Goal: Register for event/course

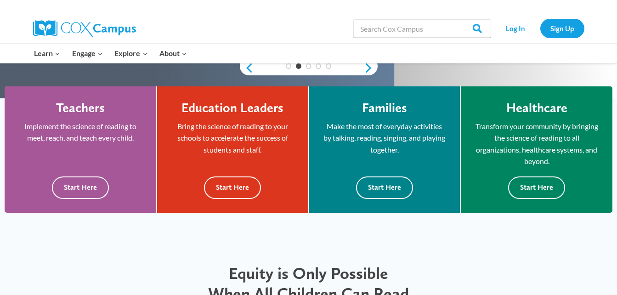
scroll to position [227, 0]
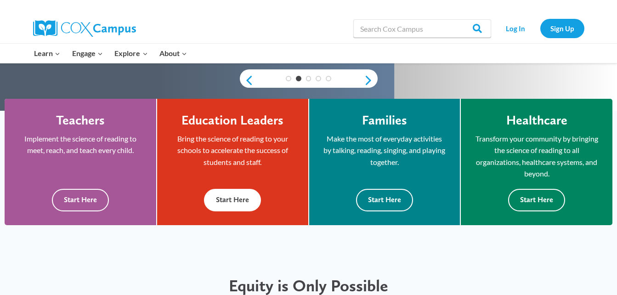
click at [229, 201] on button "Start Here" at bounding box center [232, 200] width 57 height 23
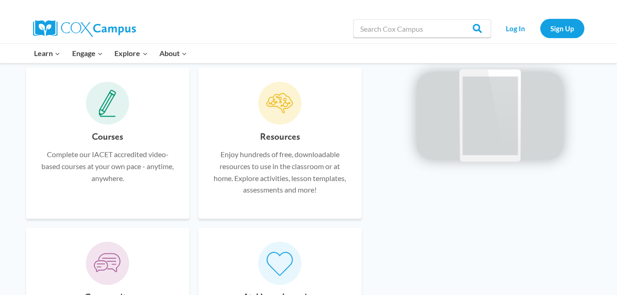
scroll to position [571, 0]
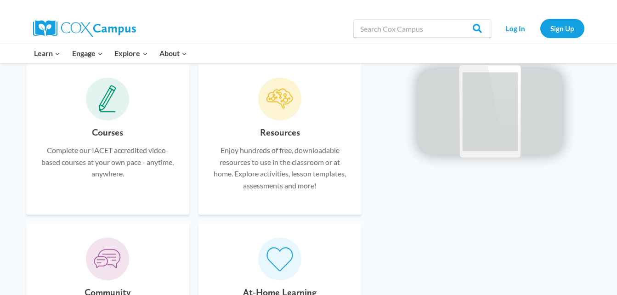
click at [110, 123] on div "Courses Complete our IACET accredited video-based courses at your own pace - an…" at bounding box center [107, 139] width 163 height 151
click at [110, 110] on icon at bounding box center [107, 99] width 17 height 28
click at [511, 31] on link "Log In" at bounding box center [516, 28] width 40 height 19
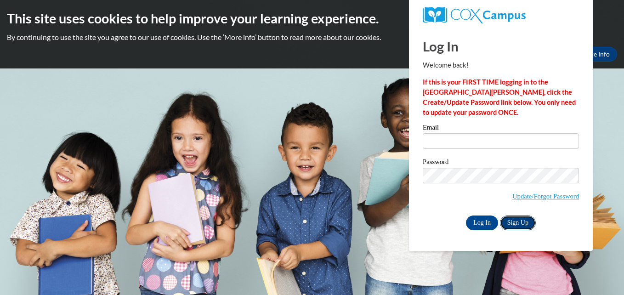
click at [512, 221] on link "Sign Up" at bounding box center [518, 223] width 36 height 15
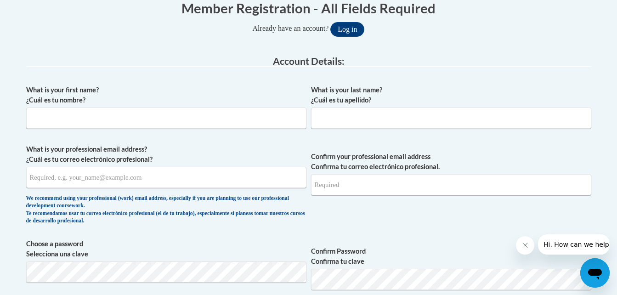
scroll to position [201, 0]
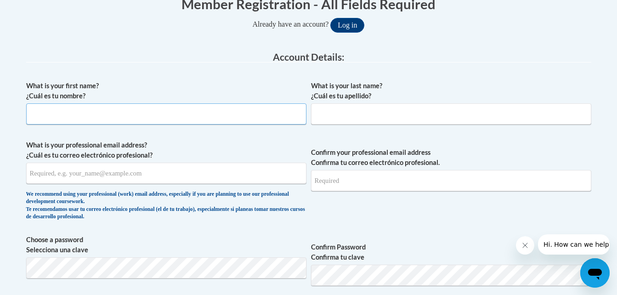
click at [136, 110] on input "What is your first name? ¿Cuál es tu nombre?" at bounding box center [166, 113] width 280 height 21
type input "Jacqueline"
click at [370, 115] on input "What is your last name? ¿Cuál es tu apellido?" at bounding box center [451, 113] width 280 height 21
type input "Harris"
click at [155, 176] on input "What is your professional email address? ¿Cuál es tu correo electrónico profesi…" at bounding box center [166, 173] width 280 height 21
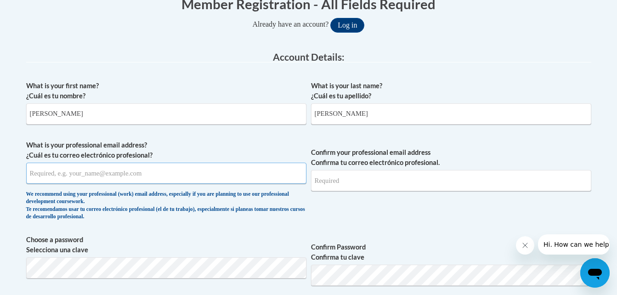
type input "starksapril83@yahoo.com"
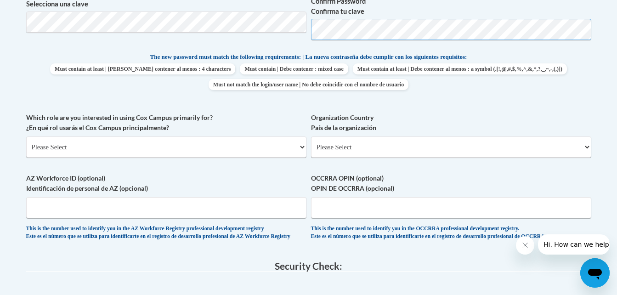
scroll to position [471, 0]
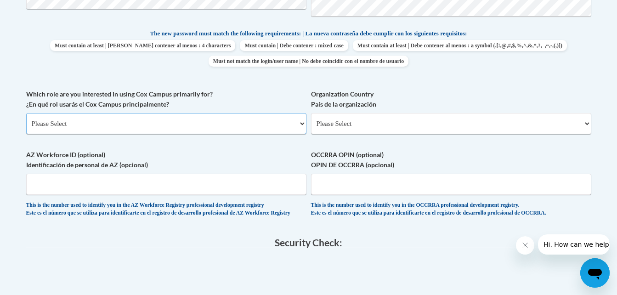
click at [221, 119] on select "Please Select College/University | Colegio/Universidad Community/Nonprofit Part…" at bounding box center [166, 123] width 280 height 21
select select "fbf2d438-af2f-41f8-98f1-81c410e29de3"
click at [26, 113] on select "Please Select College/University | Colegio/Universidad Community/Nonprofit Part…" at bounding box center [166, 123] width 280 height 21
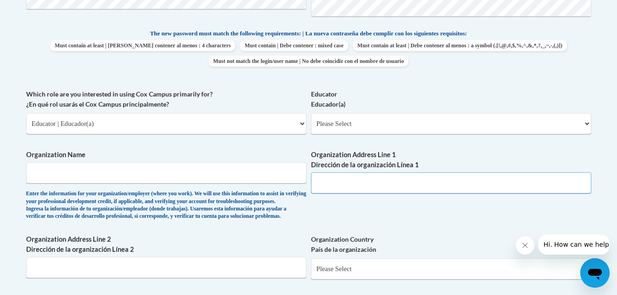
click at [354, 180] on input "Organization Address Line 1 Dirección de la organización Línea 1" at bounding box center [451, 182] width 280 height 21
type input "262 Pine Street N Bude, Ms 39630"
click at [228, 178] on input "Organization Name" at bounding box center [166, 172] width 280 height 21
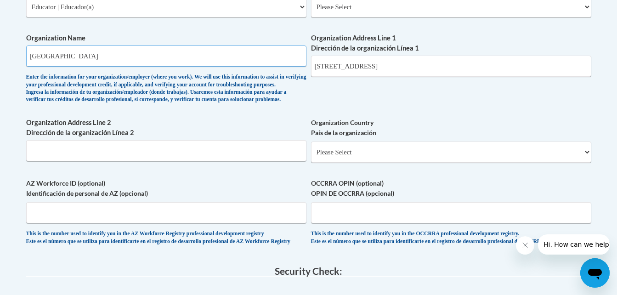
scroll to position [649, 0]
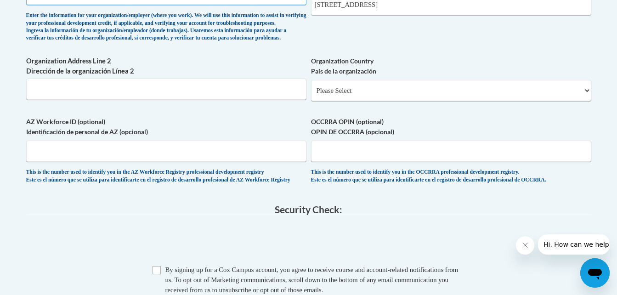
type input "Franklin Head Start Complex"
click at [539, 108] on div "Organization Country País de la organización Please Select United States | Esta…" at bounding box center [451, 82] width 280 height 52
click at [532, 101] on select "Please Select United States | Estados Unidos Outside of the United States | Fue…" at bounding box center [451, 90] width 280 height 21
select select "ad49bcad-a171-4b2e-b99c-48b446064914"
click at [311, 95] on select "Please Select United States | Estados Unidos Outside of the United States | Fue…" at bounding box center [451, 90] width 280 height 21
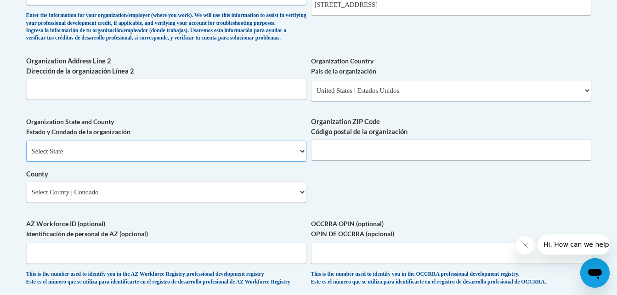
click at [256, 162] on select "Select State Alabama Alaska Arizona Arkansas California Colorado Connecticut De…" at bounding box center [166, 151] width 280 height 21
click at [26, 156] on select "Select State Alabama Alaska Arizona Arkansas California Colorado Connecticut De…" at bounding box center [166, 151] width 280 height 21
click at [272, 156] on select "Select State Alabama Alaska Arizona Arkansas California Colorado Connecticut De…" at bounding box center [166, 151] width 280 height 21
select select "Mississippi"
click at [26, 156] on select "Select State Alabama Alaska Arizona Arkansas California Colorado Connecticut De…" at bounding box center [166, 151] width 280 height 21
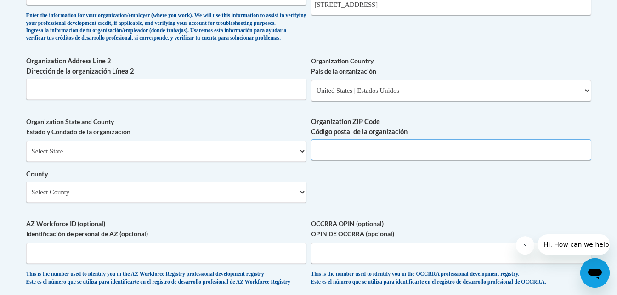
click at [336, 160] on input "Organization ZIP Code Código postal de la organización" at bounding box center [451, 149] width 280 height 21
type input "39630"
click at [77, 203] on select "Select County Adams Alcorn Amite Attala Benton Bolivar Calhoun Carroll Chickasa…" at bounding box center [166, 192] width 280 height 21
select select "Franklin"
click at [26, 197] on select "Select County Adams Alcorn Amite Attala Benton Bolivar Calhoun Carroll Chickasa…" at bounding box center [166, 192] width 280 height 21
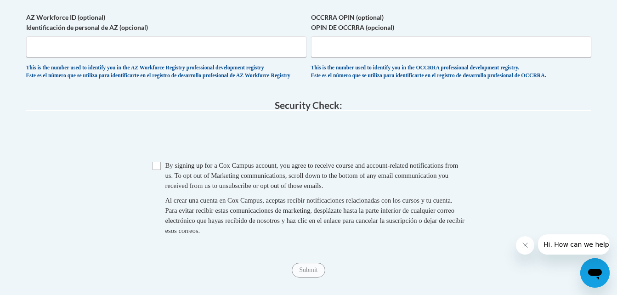
scroll to position [879, 0]
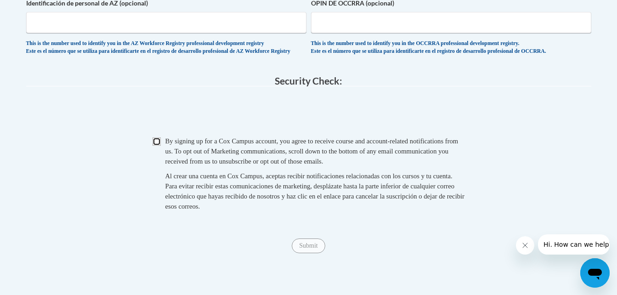
click at [159, 146] on input "Checkbox" at bounding box center [157, 141] width 8 height 8
checkbox input "true"
click at [317, 253] on input "Submit" at bounding box center [308, 245] width 33 height 15
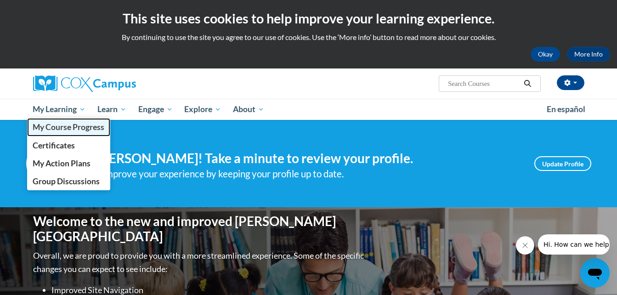
click at [62, 127] on span "My Course Progress" at bounding box center [69, 127] width 72 height 10
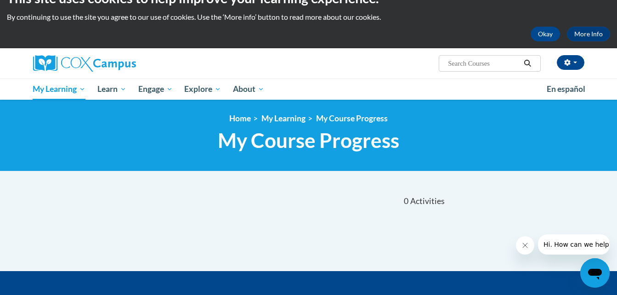
scroll to position [1, 0]
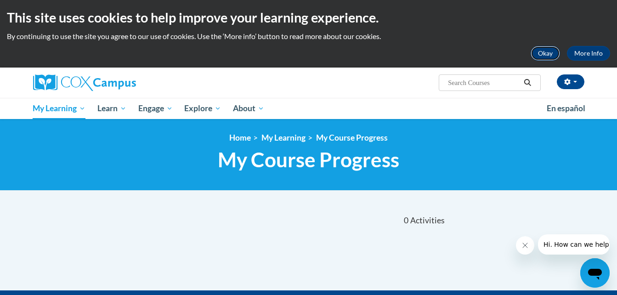
click at [542, 51] on button "Okay" at bounding box center [545, 53] width 29 height 15
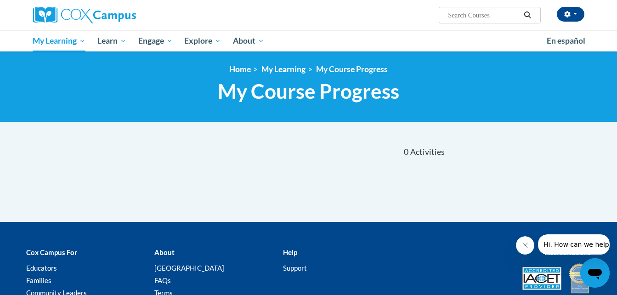
scroll to position [0, 0]
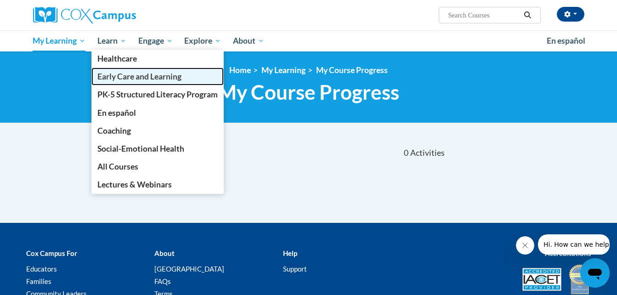
click at [113, 80] on span "Early Care and Learning" at bounding box center [139, 77] width 84 height 10
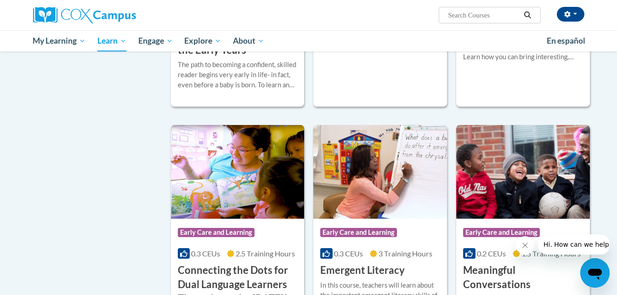
scroll to position [434, 0]
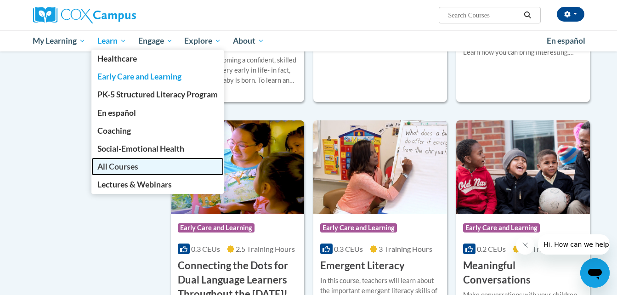
click at [113, 164] on span "All Courses" at bounding box center [117, 167] width 41 height 10
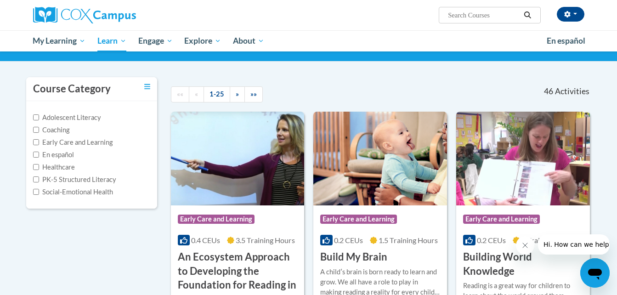
scroll to position [98, 0]
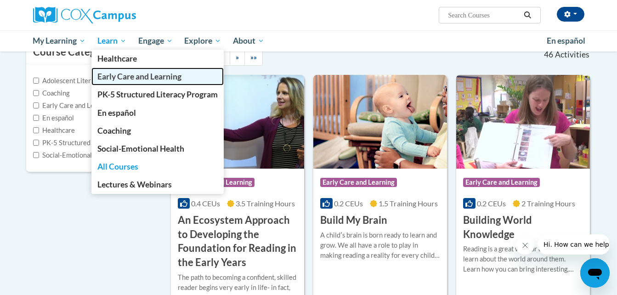
click at [133, 85] on link "Early Care and Learning" at bounding box center [157, 77] width 132 height 18
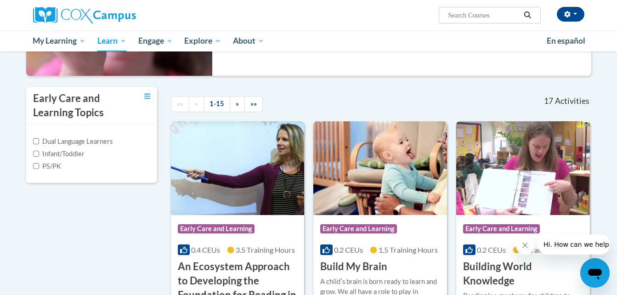
scroll to position [184, 0]
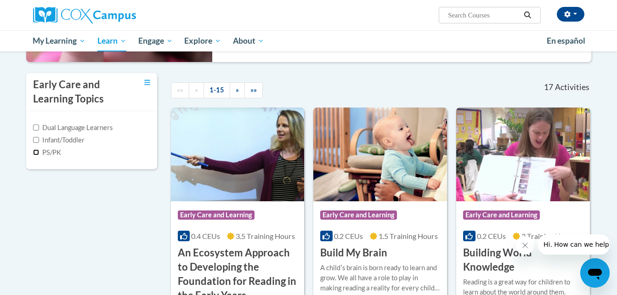
click at [35, 153] on input "PS/PK" at bounding box center [36, 152] width 6 height 6
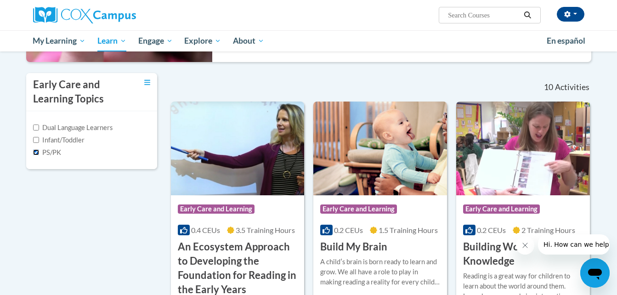
click at [35, 153] on input "PS/PK" at bounding box center [36, 152] width 6 height 6
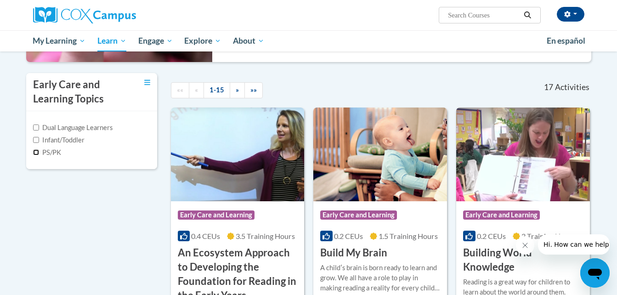
click at [35, 153] on input "PS/PK" at bounding box center [36, 152] width 6 height 6
checkbox input "true"
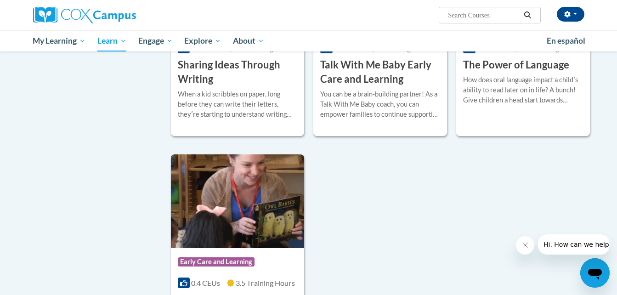
scroll to position [894, 0]
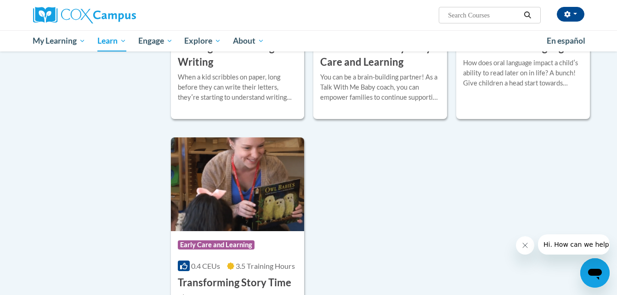
drag, startPoint x: 568, startPoint y: 208, endPoint x: 574, endPoint y: 234, distance: 26.9
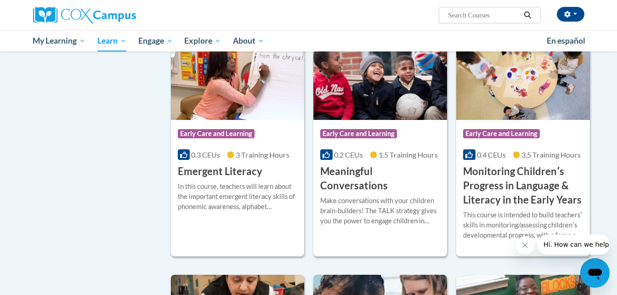
scroll to position [539, 0]
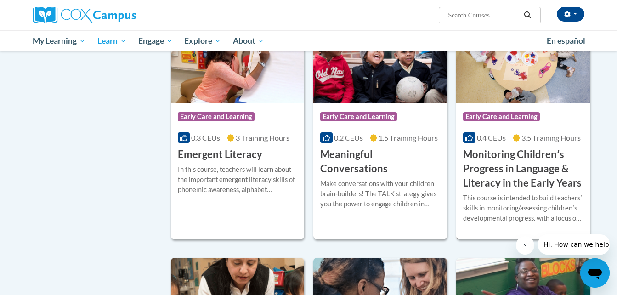
click at [498, 155] on h3 "Monitoring Childrenʹs Progress in Language & Literacy in the Early Years" at bounding box center [523, 169] width 120 height 42
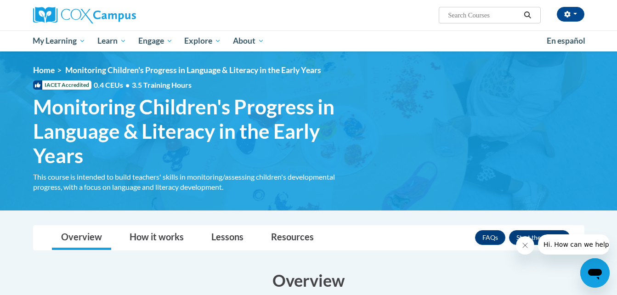
click at [527, 242] on icon "Close message from company" at bounding box center [524, 245] width 7 height 7
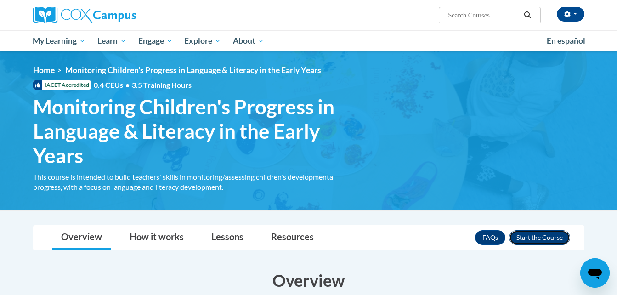
click at [530, 235] on button "Enroll" at bounding box center [539, 237] width 61 height 15
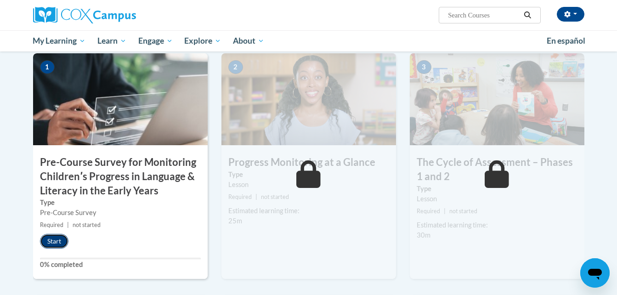
click at [49, 242] on button "Start" at bounding box center [54, 241] width 28 height 15
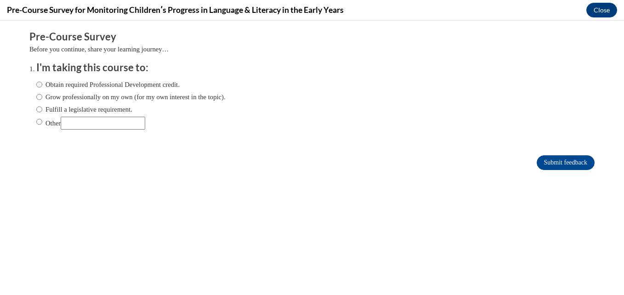
click at [95, 82] on label "Obtain required Professional Development credit." at bounding box center [107, 84] width 143 height 10
click at [42, 82] on input "Obtain required Professional Development credit." at bounding box center [39, 84] width 6 height 10
radio input "true"
click at [127, 96] on label "Grow professionally on my own (for my own interest in the topic)." at bounding box center [130, 97] width 189 height 10
click at [42, 96] on input "Grow professionally on my own (for my own interest in the topic)." at bounding box center [39, 97] width 6 height 10
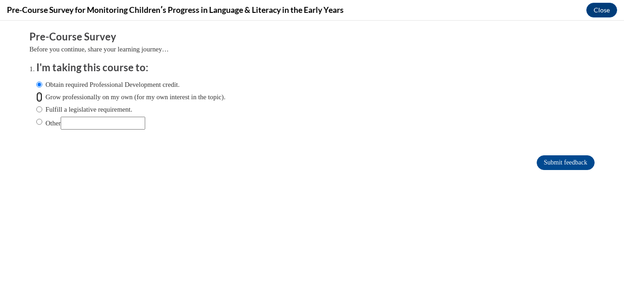
radio input "true"
click at [76, 112] on label "Fulfill a legislative requirement." at bounding box center [84, 109] width 96 height 10
click at [42, 112] on input "Fulfill a legislative requirement." at bounding box center [39, 109] width 6 height 10
radio input "true"
click at [72, 84] on label "Obtain required Professional Development credit." at bounding box center [107, 84] width 143 height 10
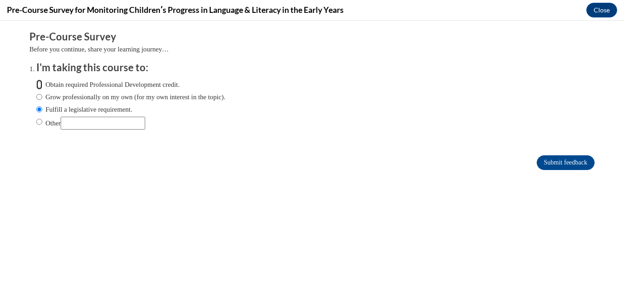
click at [42, 84] on input "Obtain required Professional Development credit." at bounding box center [39, 84] width 6 height 10
radio input "true"
click at [543, 158] on input "Submit feedback" at bounding box center [566, 162] width 58 height 15
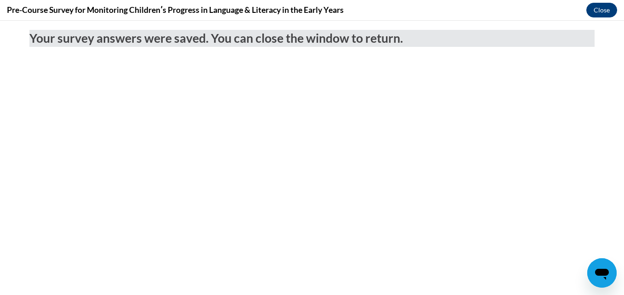
drag, startPoint x: 588, startPoint y: 17, endPoint x: 595, endPoint y: 8, distance: 10.8
click at [595, 8] on div "Pre-Course Survey for Monitoring Childrenʹs Progress in Language & Literacy in …" at bounding box center [312, 10] width 624 height 21
click at [595, 8] on button "Close" at bounding box center [601, 10] width 31 height 15
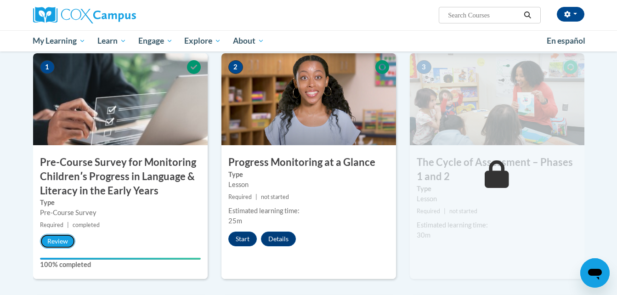
click at [62, 238] on button "Review" at bounding box center [57, 241] width 35 height 15
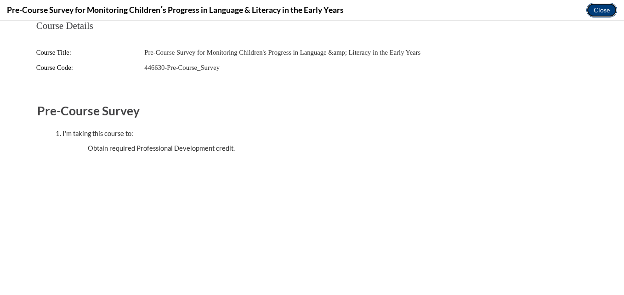
click at [599, 5] on button "Close" at bounding box center [601, 10] width 31 height 15
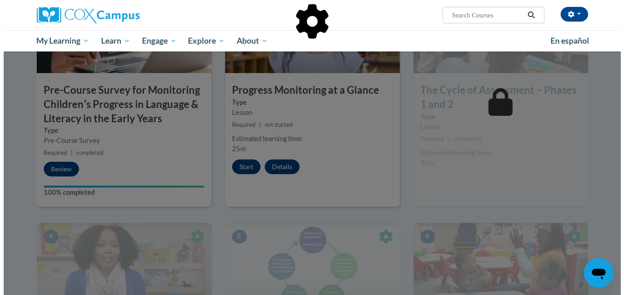
scroll to position [282, 0]
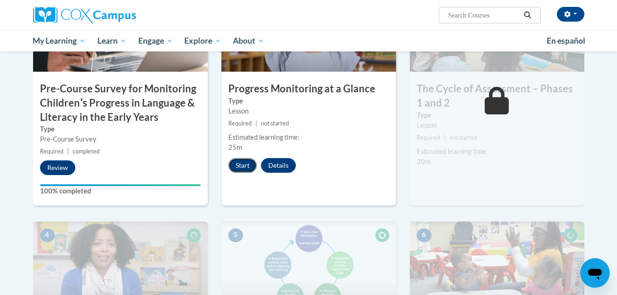
click at [240, 165] on button "Start" at bounding box center [242, 165] width 28 height 15
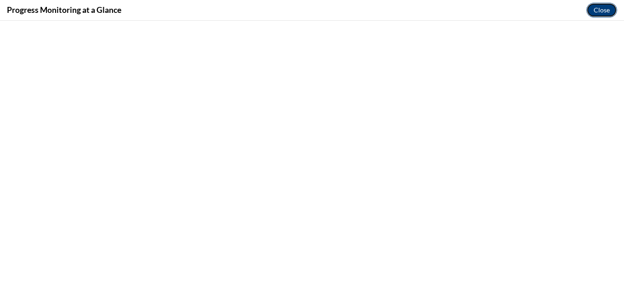
click at [596, 9] on button "Close" at bounding box center [601, 10] width 31 height 15
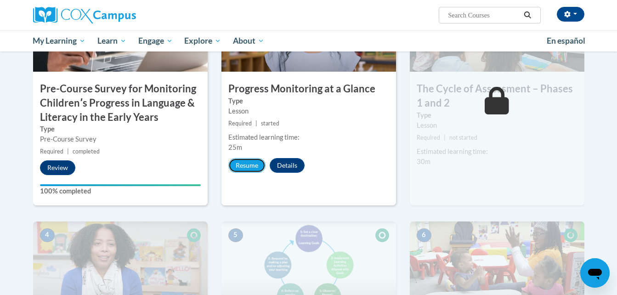
click at [247, 164] on button "Resume" at bounding box center [246, 165] width 37 height 15
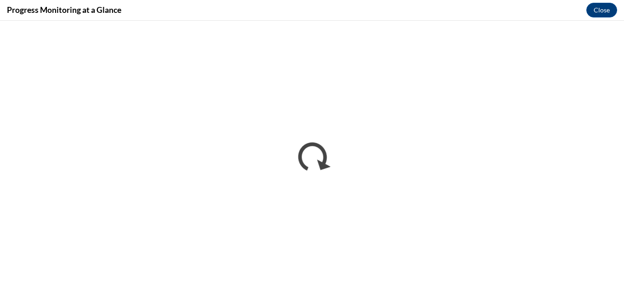
scroll to position [0, 0]
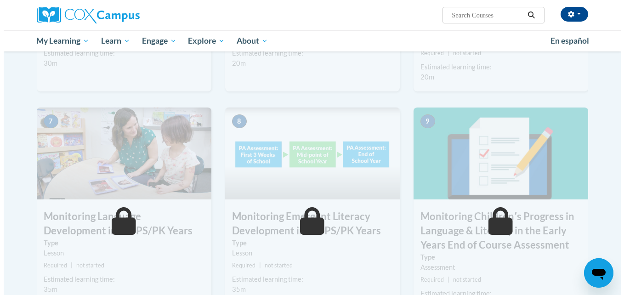
scroll to position [376, 0]
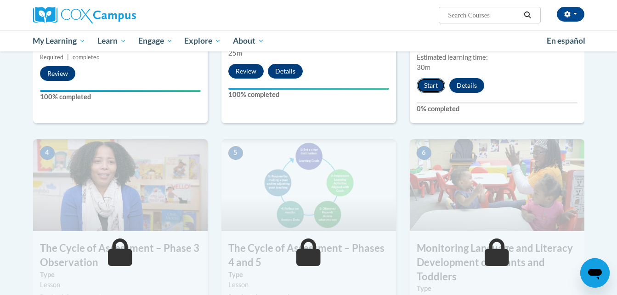
click at [438, 81] on button "Start" at bounding box center [431, 85] width 28 height 15
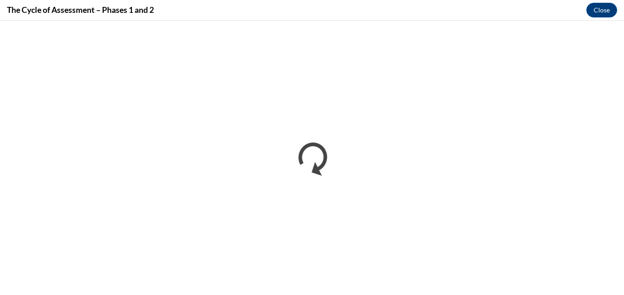
scroll to position [0, 0]
